Goal: Task Accomplishment & Management: Manage account settings

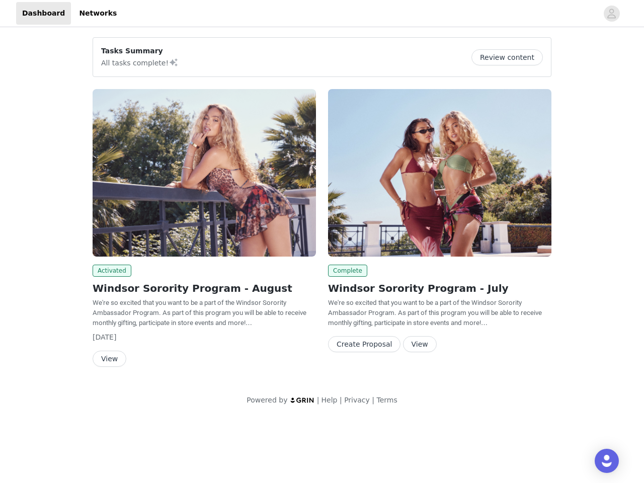
click at [322, 209] on div "Complete Windsor Sorority Program - July We're so excited that you want to be a…" at bounding box center [440, 222] width 236 height 279
click at [322, 14] on div at bounding box center [360, 13] width 475 height 23
click at [612, 14] on icon "avatar" at bounding box center [612, 14] width 10 height 16
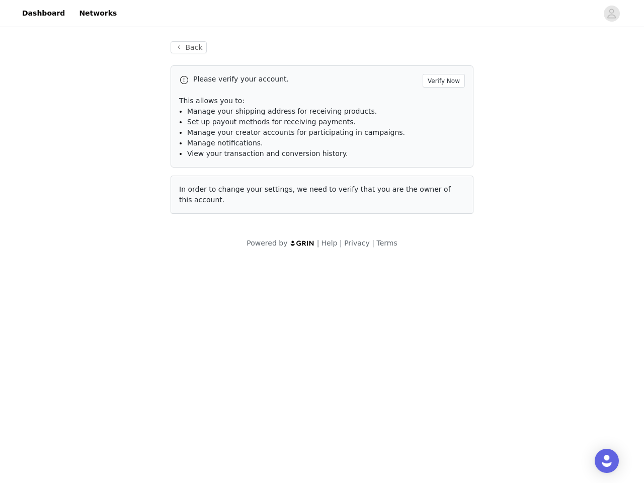
click at [511, 57] on div "Back Please verify your account. Verify Now This allows you to: Manage your shi…" at bounding box center [322, 144] width 644 height 231
click at [204, 173] on div "Please verify your account. Verify Now This allows you to: Manage your shipping…" at bounding box center [322, 139] width 303 height 148
click at [110, 271] on body "Dashboard Networks Back Please verify your account. Verify Now This allows you …" at bounding box center [322, 241] width 644 height 483
